Goal: Use online tool/utility: Utilize a website feature to perform a specific function

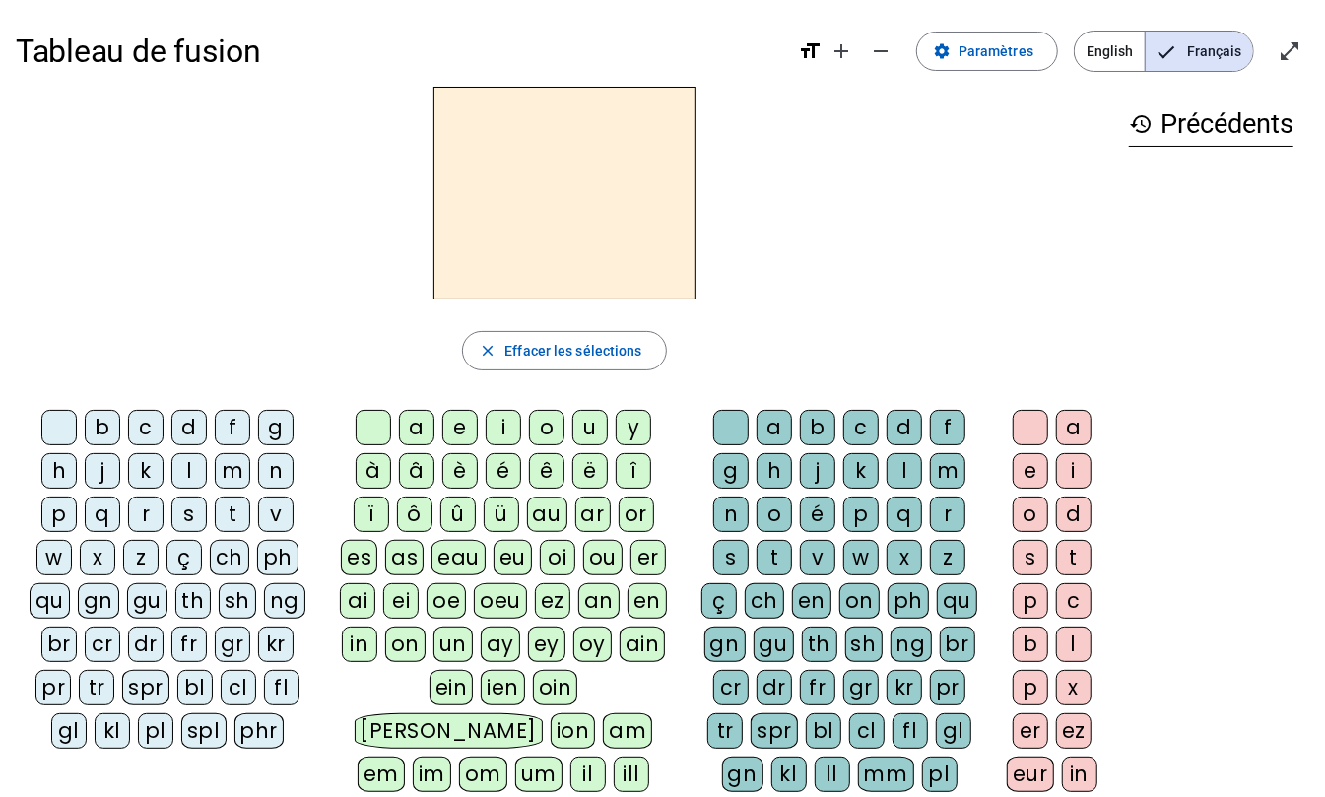
click at [596, 177] on h2 at bounding box center [565, 193] width 262 height 213
click at [222, 470] on div "m" at bounding box center [232, 470] width 35 height 35
drag, startPoint x: 773, startPoint y: 508, endPoint x: 774, endPoint y: 518, distance: 10.0
click at [773, 508] on div "o" at bounding box center [774, 514] width 35 height 35
click at [763, 556] on div "t" at bounding box center [774, 557] width 35 height 35
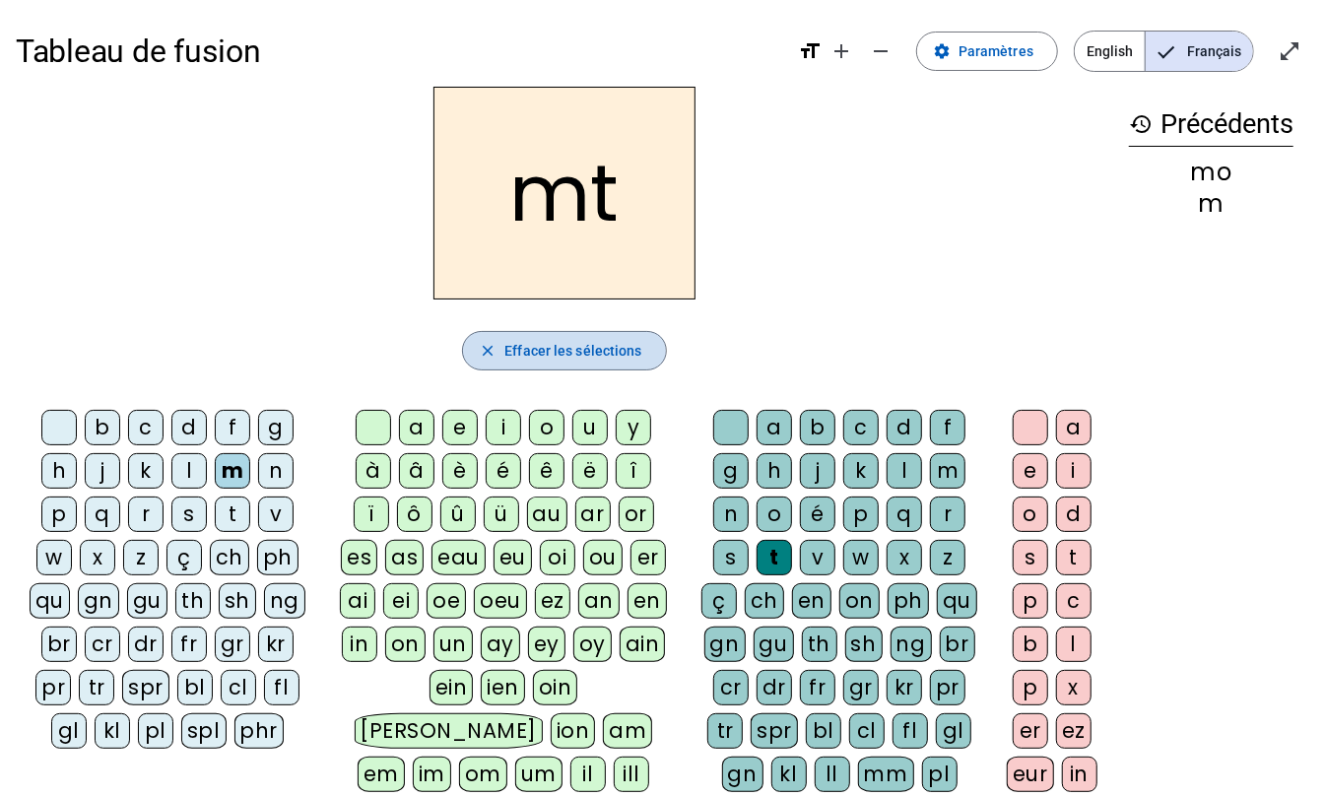
click at [546, 351] on span "Effacer les sélections" at bounding box center [573, 351] width 137 height 24
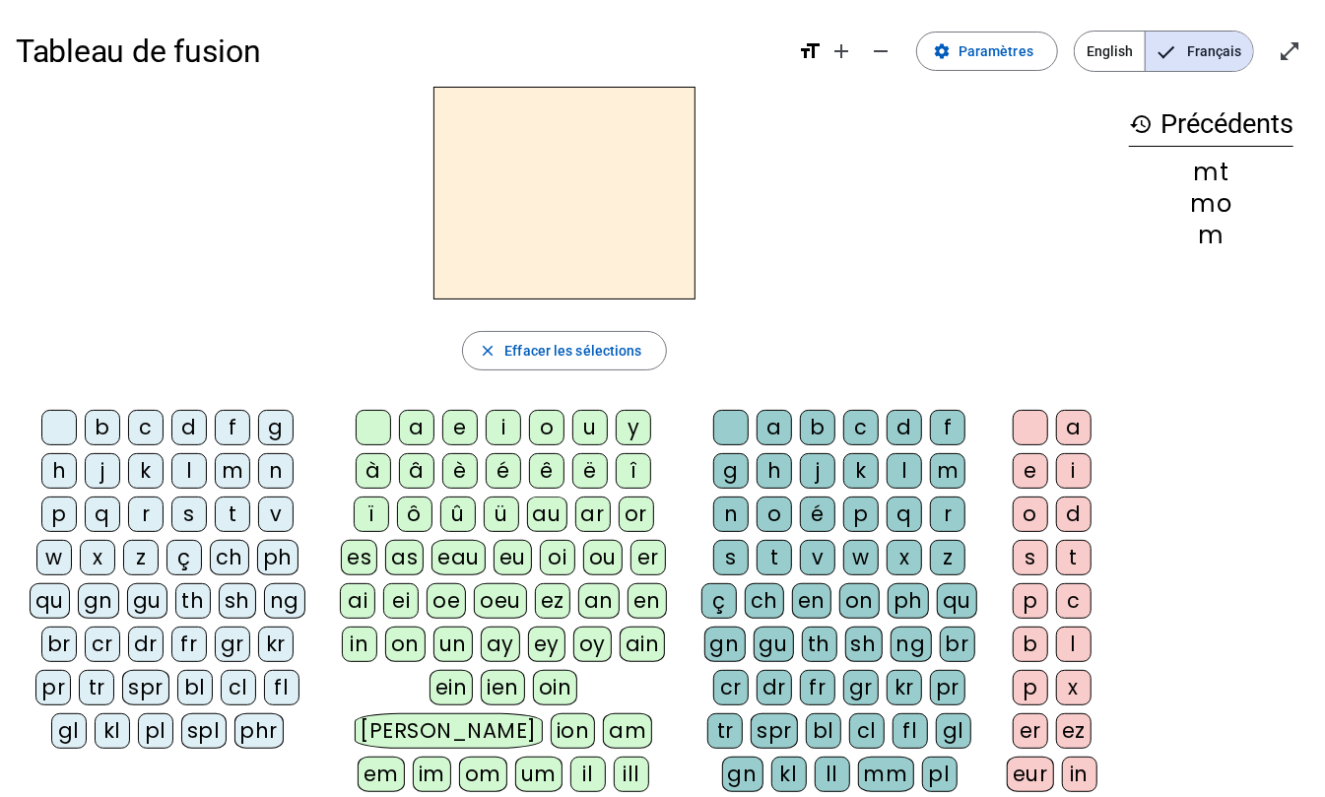
click at [589, 164] on h2 at bounding box center [565, 193] width 262 height 213
click at [229, 477] on div "m" at bounding box center [232, 470] width 35 height 35
click at [557, 424] on div "o" at bounding box center [546, 427] width 35 height 35
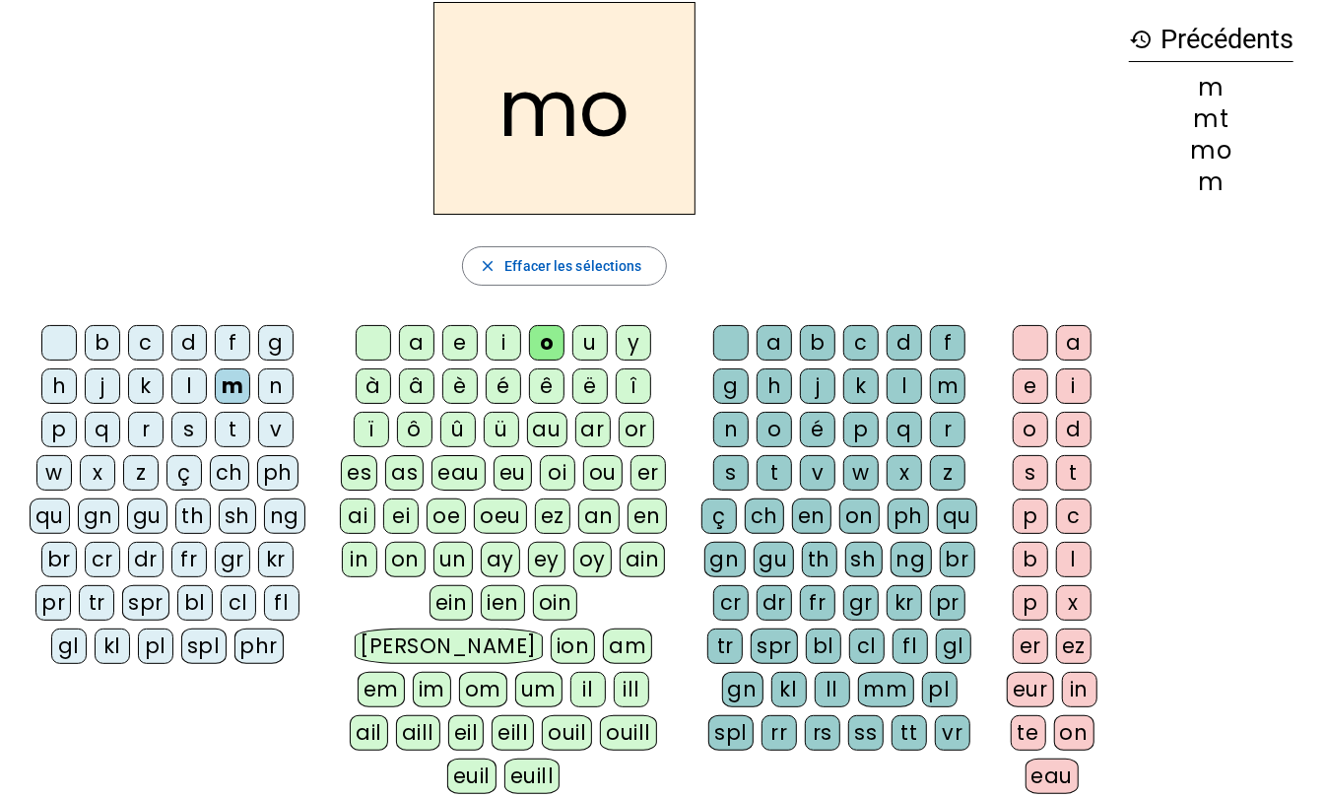
scroll to position [131, 0]
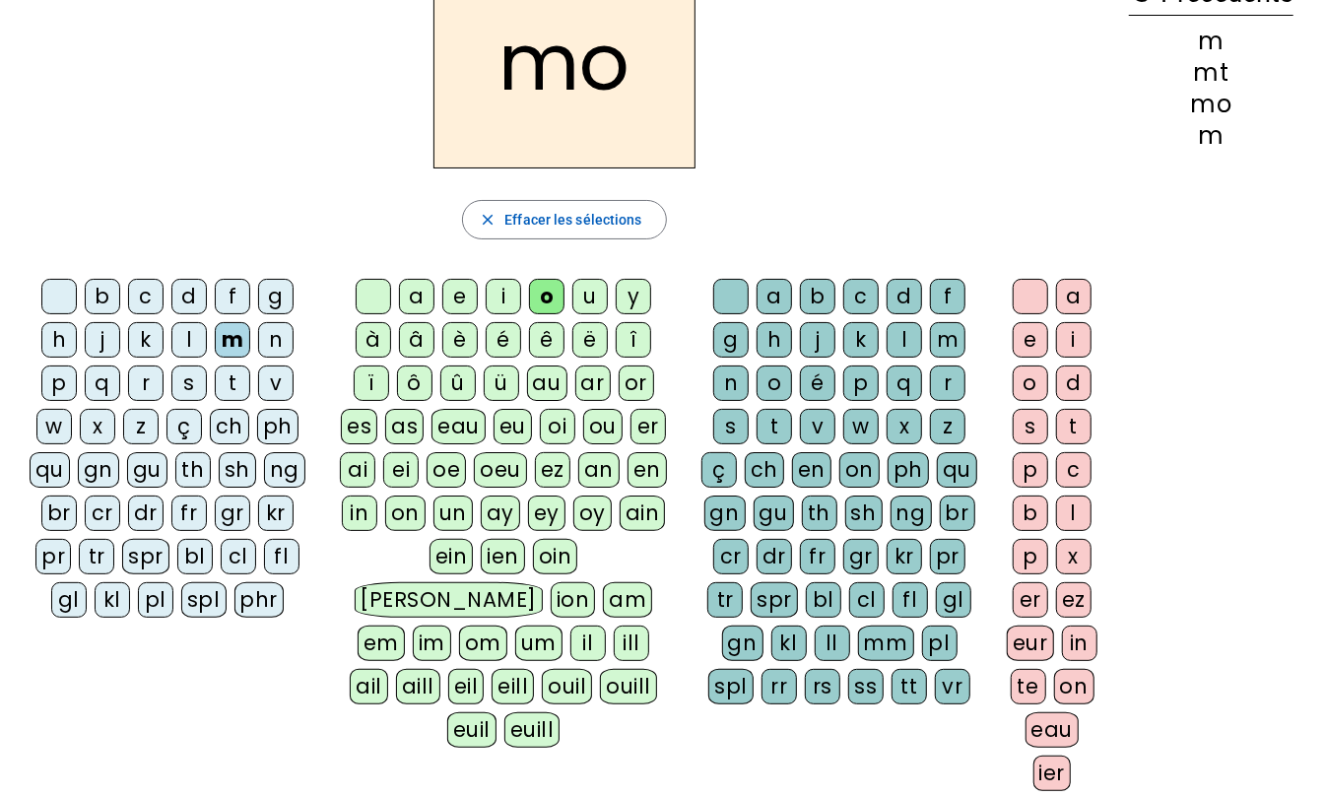
click at [770, 436] on div "t" at bounding box center [774, 426] width 35 height 35
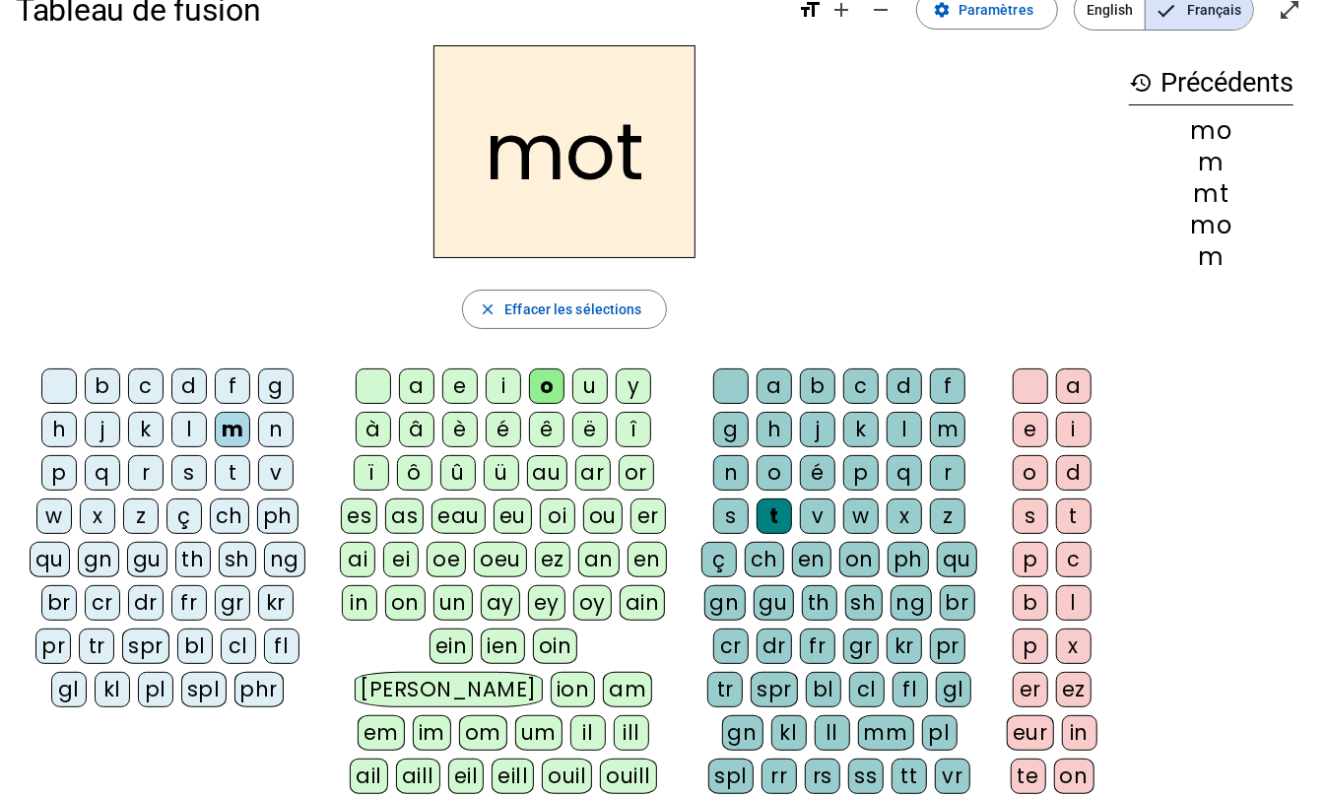
scroll to position [0, 0]
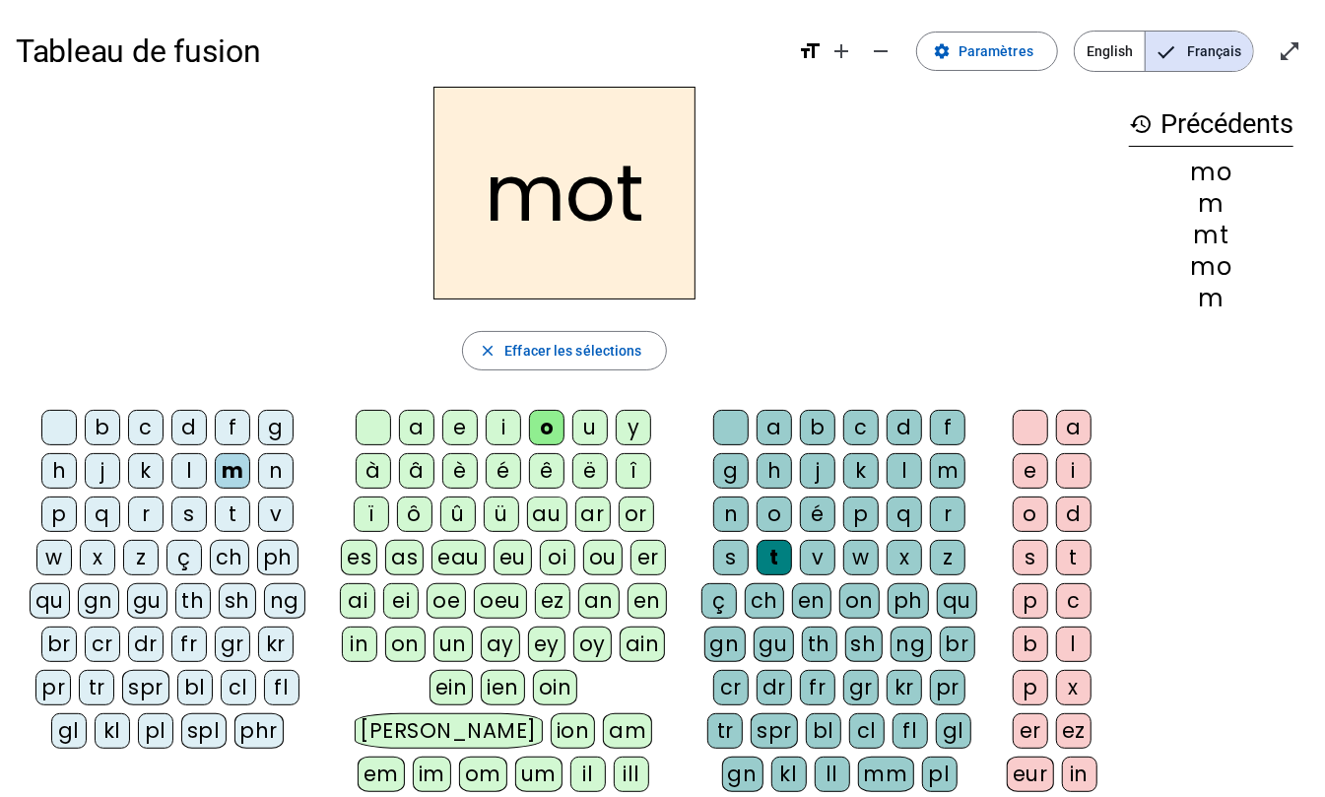
click at [59, 518] on div "p" at bounding box center [58, 514] width 35 height 35
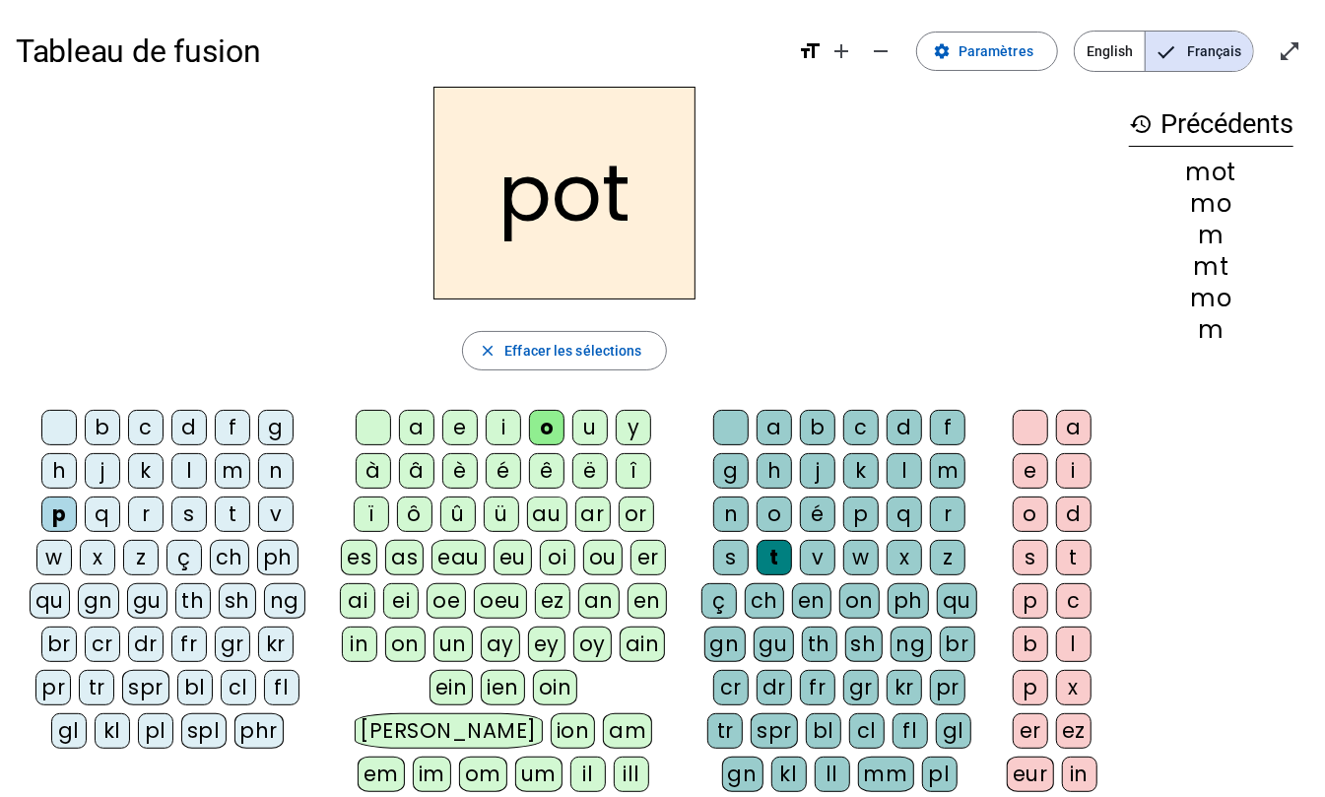
click at [186, 474] on div "l" at bounding box center [188, 470] width 35 height 35
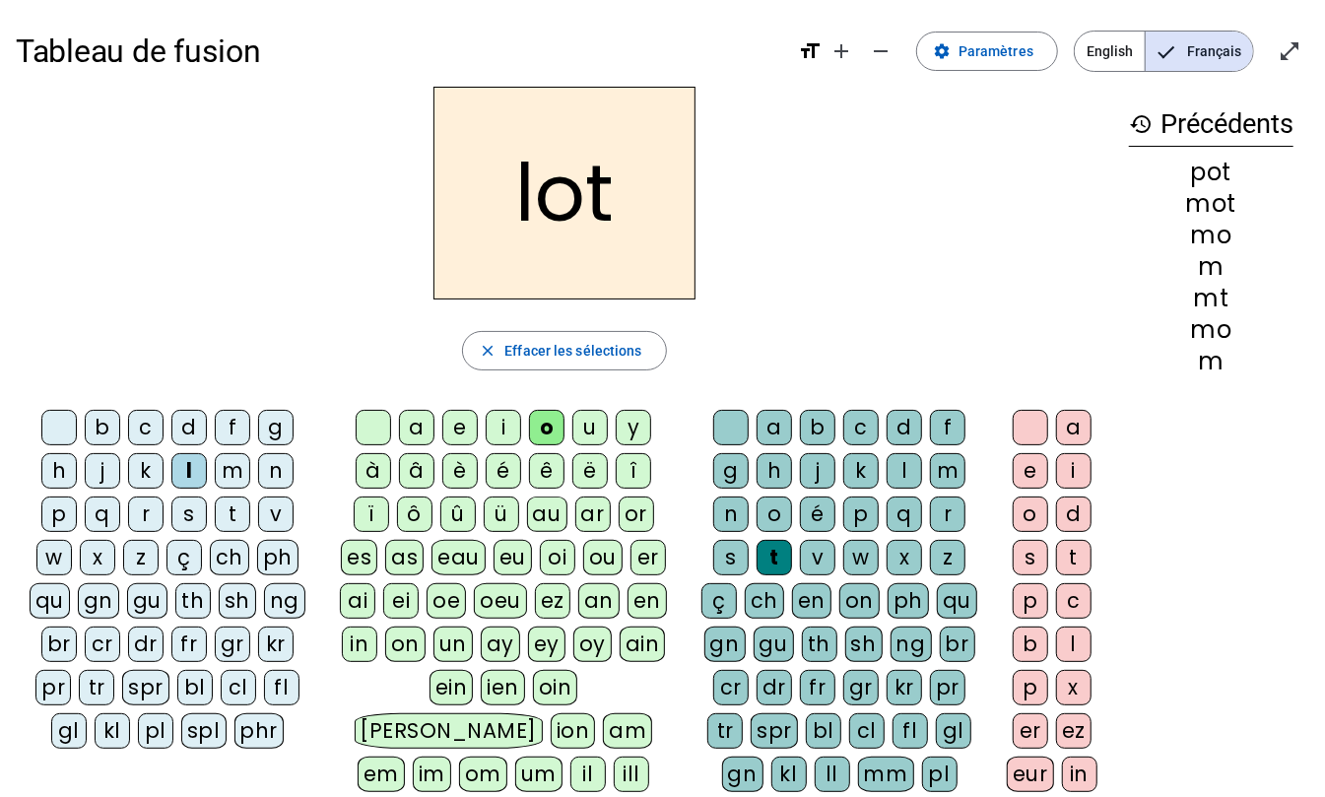
click at [138, 524] on div "r" at bounding box center [145, 514] width 35 height 35
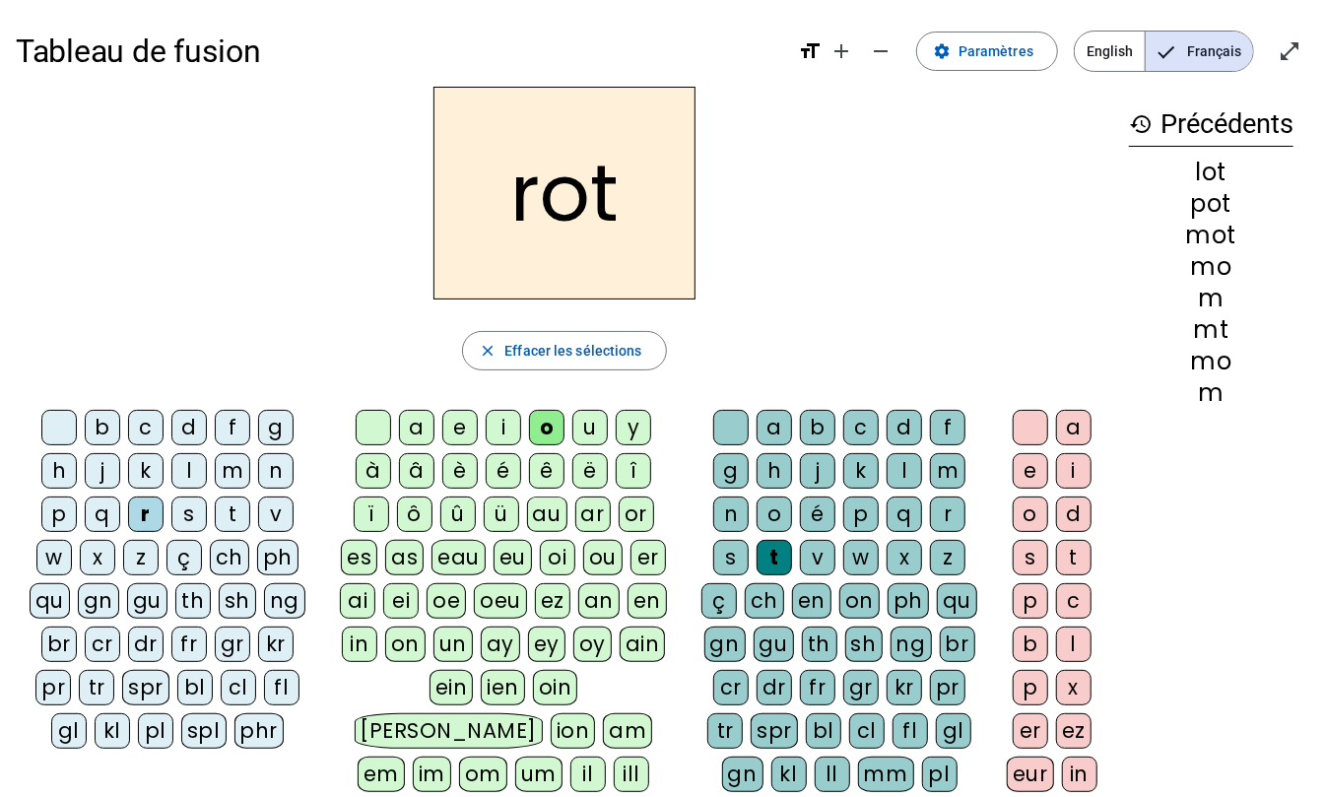
click at [416, 434] on div "a" at bounding box center [416, 427] width 35 height 35
click at [503, 430] on div "i" at bounding box center [503, 427] width 35 height 35
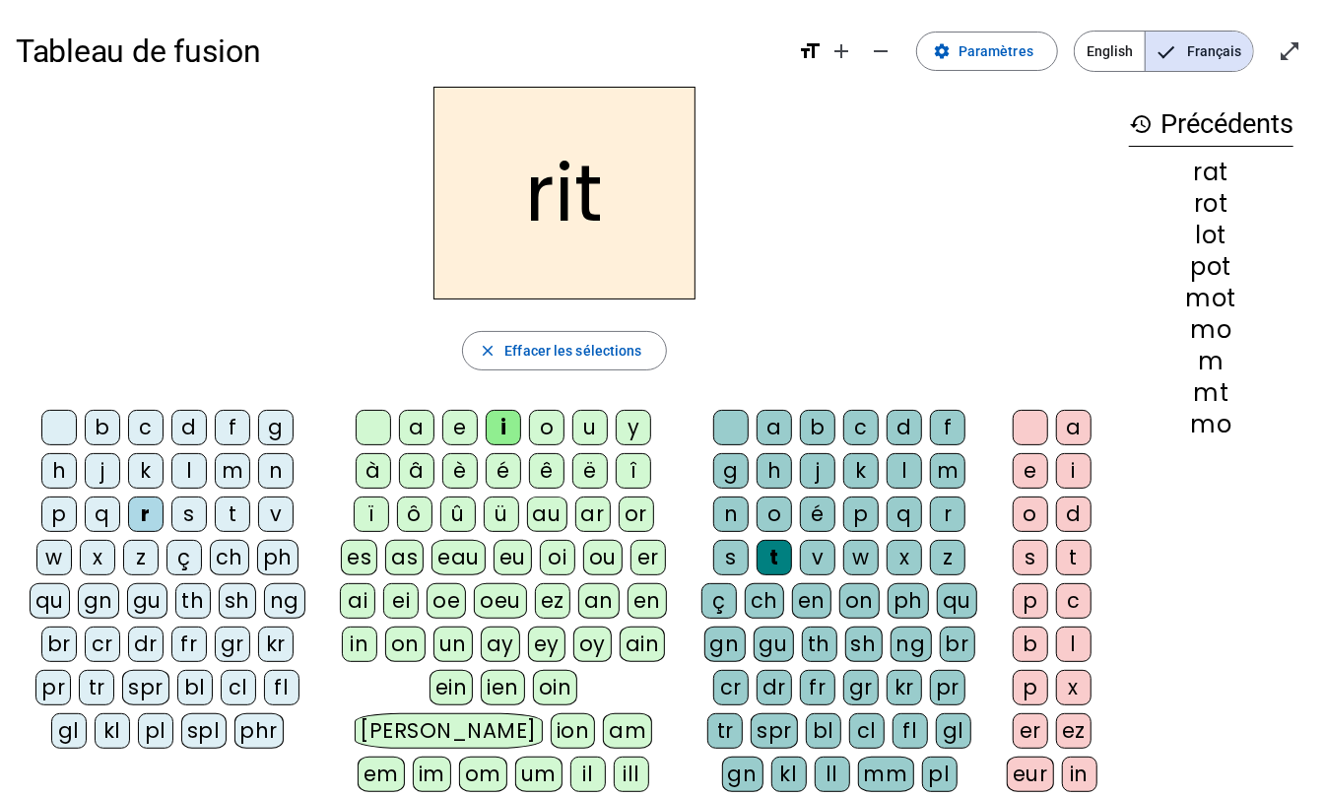
click at [265, 517] on div "v" at bounding box center [275, 514] width 35 height 35
click at [234, 473] on div "m" at bounding box center [232, 470] width 35 height 35
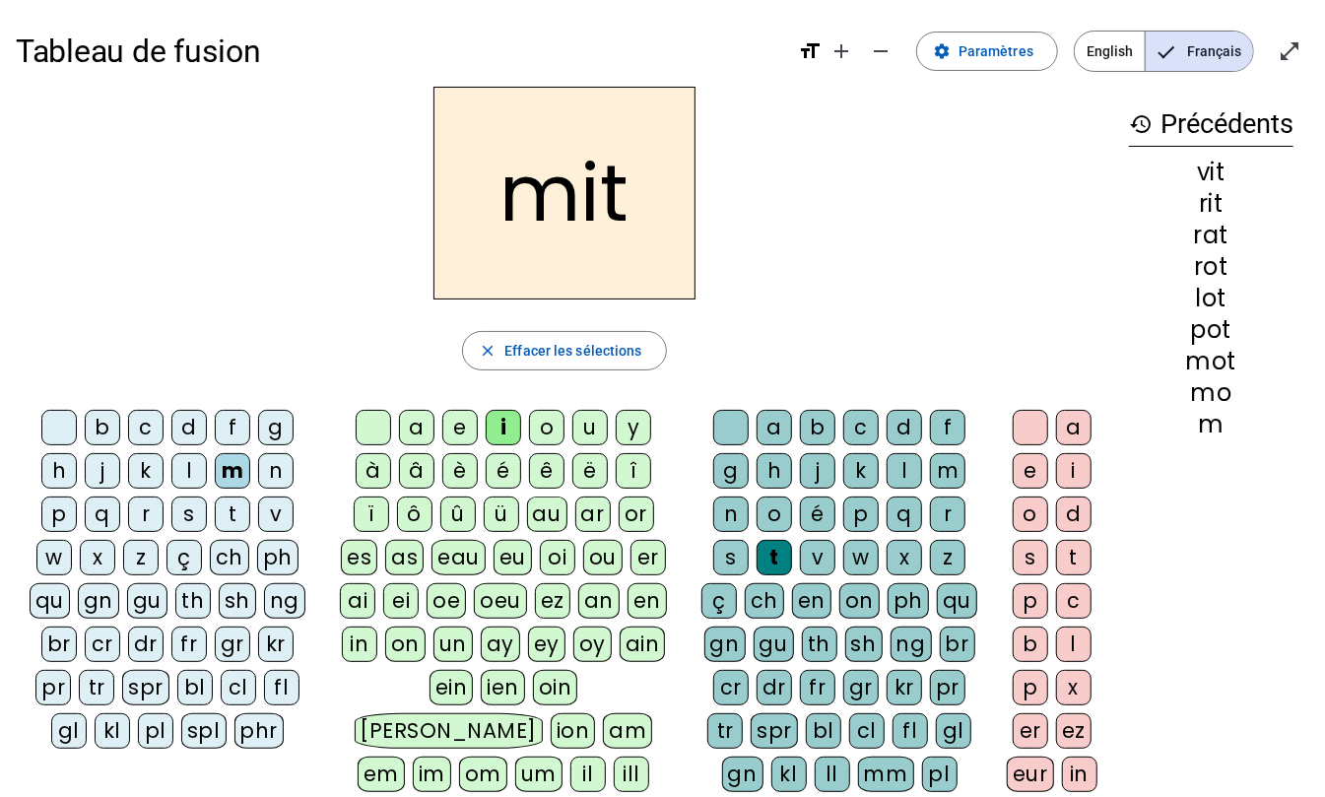
click at [195, 428] on div "d" at bounding box center [188, 427] width 35 height 35
